Goal: Task Accomplishment & Management: Use online tool/utility

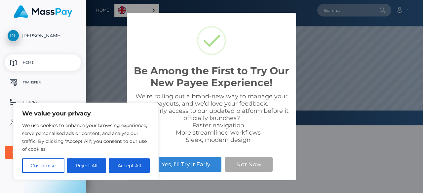
scroll to position [126, 337]
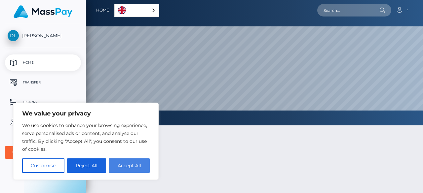
click at [134, 165] on button "Accept All" at bounding box center [129, 166] width 41 height 15
checkbox input "true"
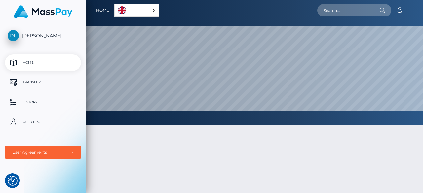
click at [382, 9] on icon at bounding box center [382, 10] width 6 height 5
click at [31, 82] on p "Transfer" at bounding box center [43, 83] width 71 height 10
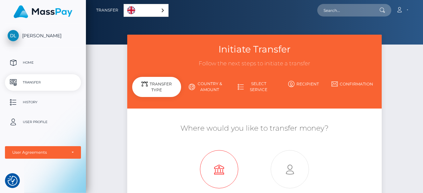
scroll to position [66, 0]
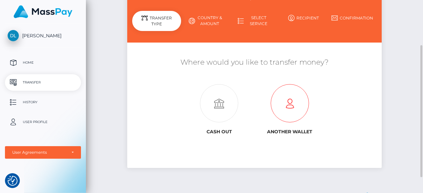
click at [289, 106] on icon at bounding box center [289, 104] width 71 height 38
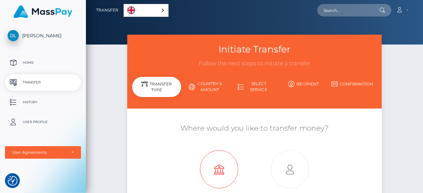
scroll to position [66, 0]
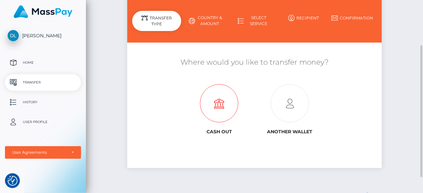
click at [219, 104] on icon at bounding box center [219, 104] width 71 height 38
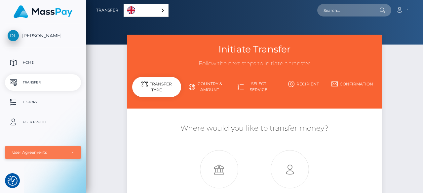
click at [53, 152] on div "User Agreements" at bounding box center [39, 152] width 54 height 5
